Goal: Check status

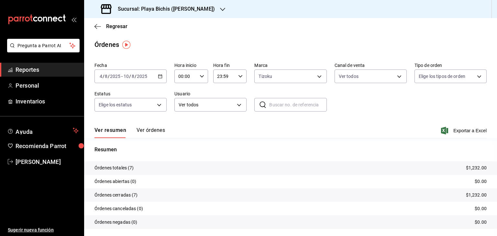
click at [204, 11] on h3 "Sucursal: Playa Bichis ([PERSON_NAME])" at bounding box center [164, 9] width 102 height 8
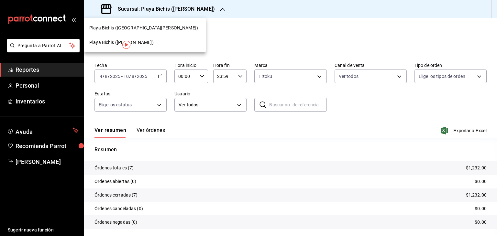
click at [153, 31] on div "Playa Bichis ([GEOGRAPHIC_DATA][PERSON_NAME])" at bounding box center [144, 28] width 111 height 7
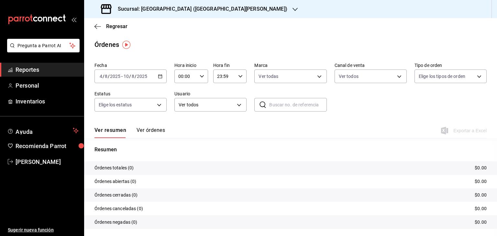
click at [160, 77] on icon "button" at bounding box center [160, 76] width 5 height 5
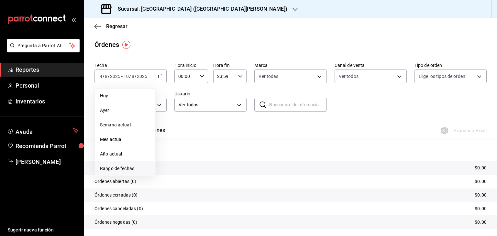
click at [123, 169] on span "Rango de fechas" at bounding box center [125, 168] width 50 height 7
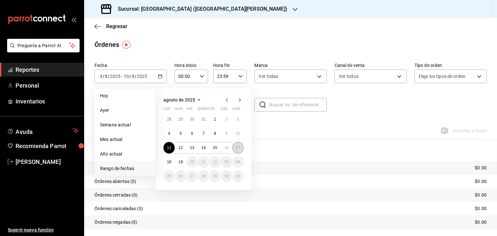
click at [237, 148] on abbr "17" at bounding box center [238, 148] width 4 height 5
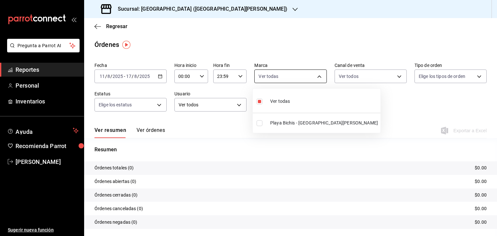
click at [317, 79] on body "Pregunta a Parrot AI Reportes Personal Inventarios Ayuda Recomienda Parrot [PER…" at bounding box center [248, 118] width 497 height 236
click at [393, 76] on div at bounding box center [248, 118] width 497 height 236
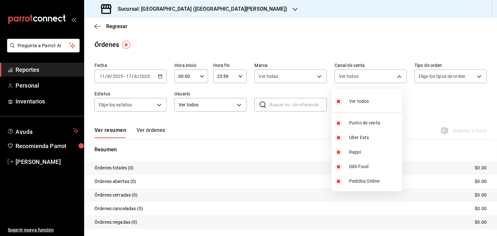
click at [393, 76] on body "Pregunta a Parrot AI Reportes Personal Inventarios Ayuda Recomienda Parrot [PER…" at bounding box center [248, 118] width 497 height 236
click at [358, 103] on span "Ver todos" at bounding box center [359, 101] width 20 height 7
checkbox input "false"
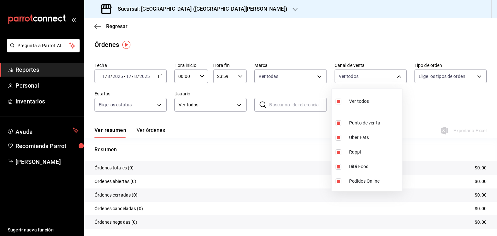
checkbox input "false"
click at [396, 79] on div at bounding box center [248, 118] width 497 height 236
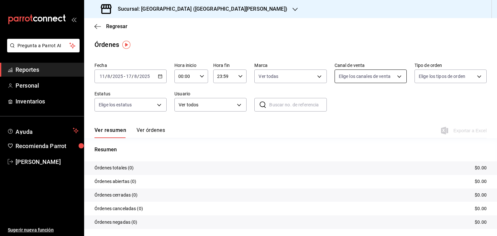
click at [398, 79] on body "Pregunta a Parrot AI Reportes Personal Inventarios Ayuda Recomienda Parrot [PER…" at bounding box center [248, 118] width 497 height 236
click at [344, 142] on li "Uber Eats" at bounding box center [367, 137] width 71 height 15
type input "UBER_EATS"
checkbox input "true"
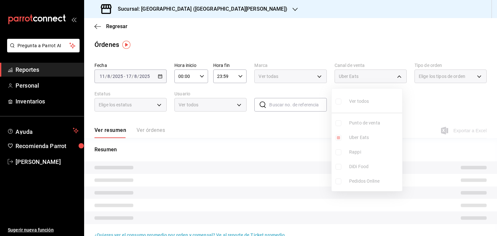
click at [344, 142] on ul "Ver todos Punto de venta Uber Eats Rappi DiDi Food Pedidos Online" at bounding box center [367, 140] width 71 height 103
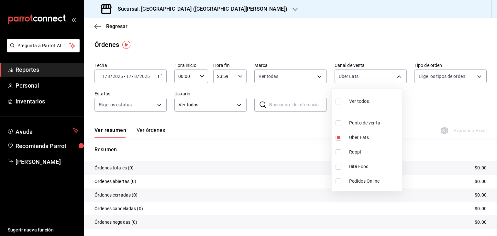
click at [158, 78] on div at bounding box center [248, 118] width 497 height 236
click at [158, 79] on div "[DATE] [DATE] - [DATE] [DATE]" at bounding box center [130, 77] width 72 height 14
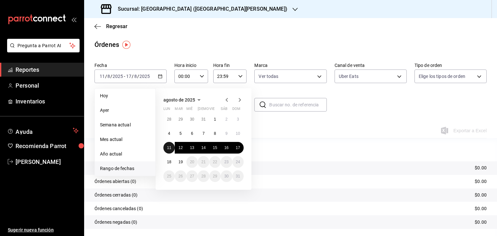
click at [168, 146] on abbr "11" at bounding box center [169, 148] width 4 height 5
click at [239, 150] on button "17" at bounding box center [237, 148] width 11 height 12
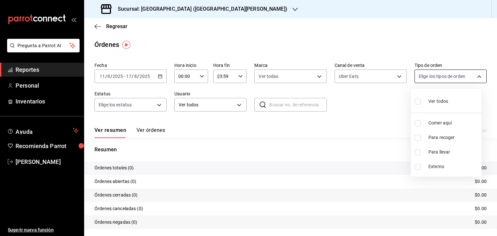
click at [474, 75] on body "Pregunta a Parrot AI Reportes Personal Inventarios Ayuda Recomienda Parrot [PER…" at bounding box center [248, 118] width 497 height 236
click at [474, 75] on div at bounding box center [248, 118] width 497 height 236
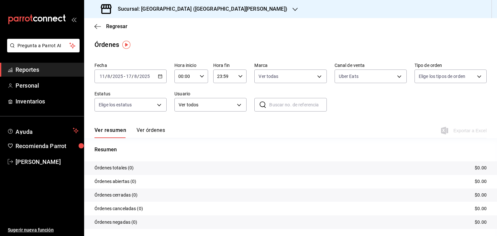
click at [160, 74] on icon "button" at bounding box center [160, 76] width 5 height 5
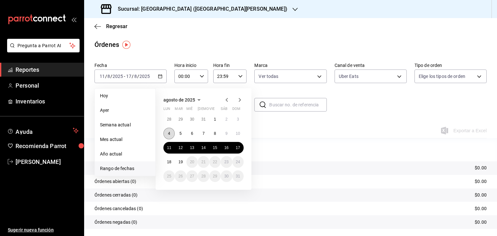
click at [167, 133] on button "4" at bounding box center [168, 134] width 11 height 12
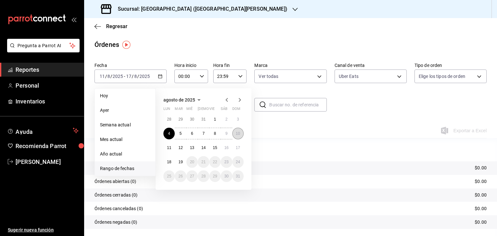
click at [238, 138] on button "10" at bounding box center [237, 134] width 11 height 12
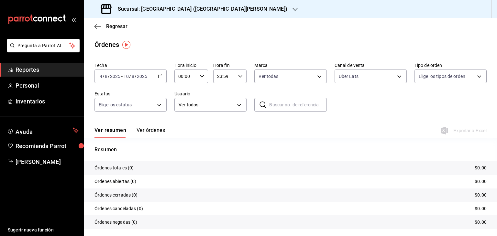
click at [160, 78] on \(Stroke\) "button" at bounding box center [160, 77] width 4 height 4
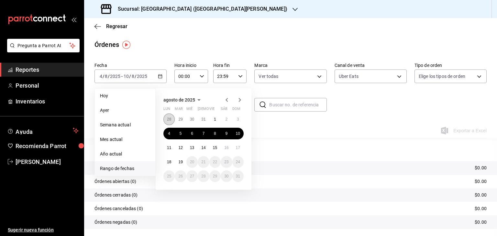
click at [169, 123] on button "28" at bounding box center [168, 120] width 11 height 12
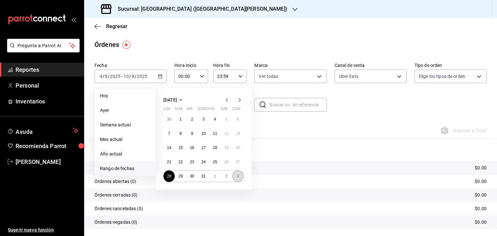
click at [237, 174] on abbr "3" at bounding box center [238, 176] width 2 height 5
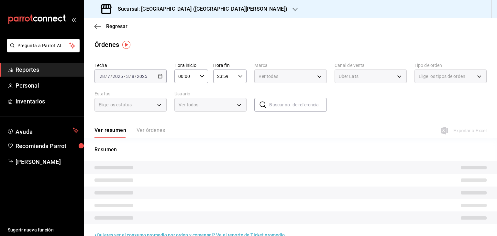
click at [237, 174] on tr at bounding box center [290, 180] width 413 height 13
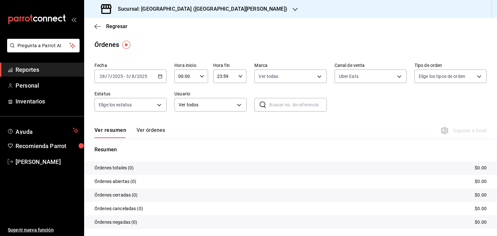
click at [303, 169] on tr "Órdenes totales (0) $0.00" at bounding box center [290, 168] width 413 height 14
click at [303, 167] on tr "Órdenes totales (0) $0.00" at bounding box center [290, 168] width 413 height 14
